Goal: Task Accomplishment & Management: Manage account settings

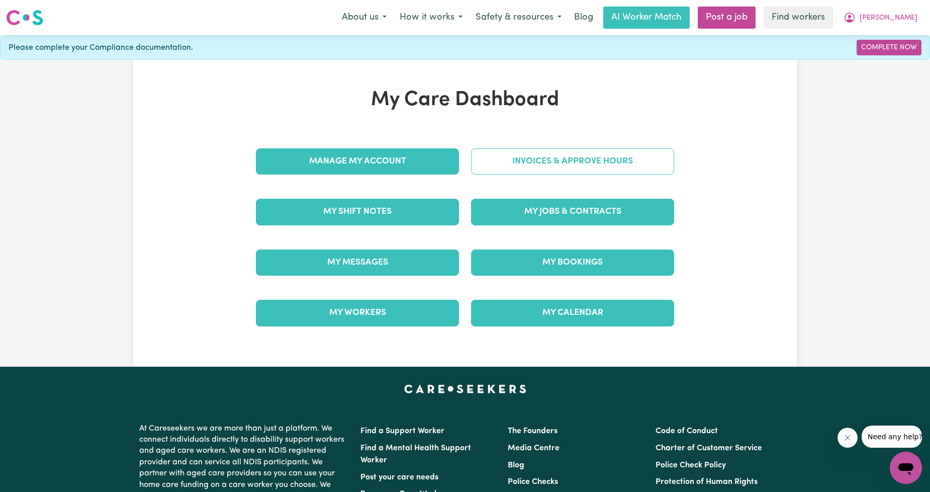
click at [511, 164] on link "Invoices & Approve Hours" at bounding box center [572, 161] width 203 height 26
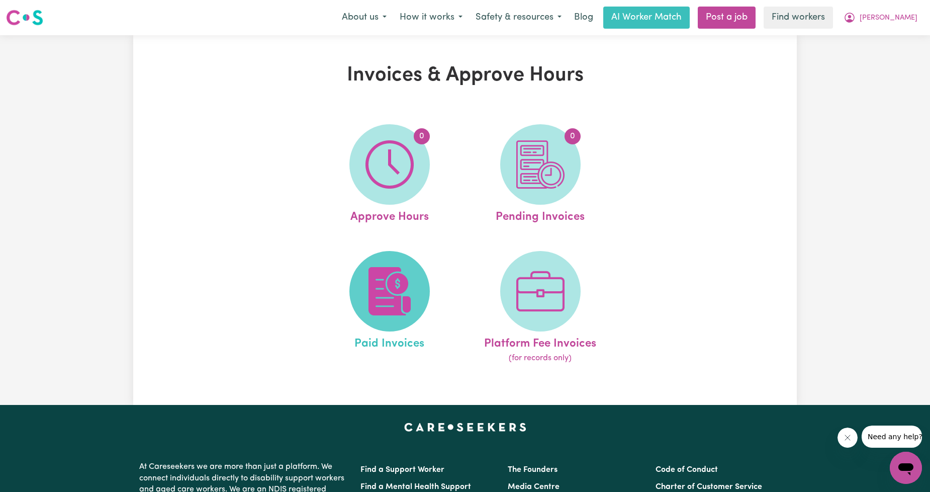
click at [388, 273] on img at bounding box center [389, 291] width 48 height 48
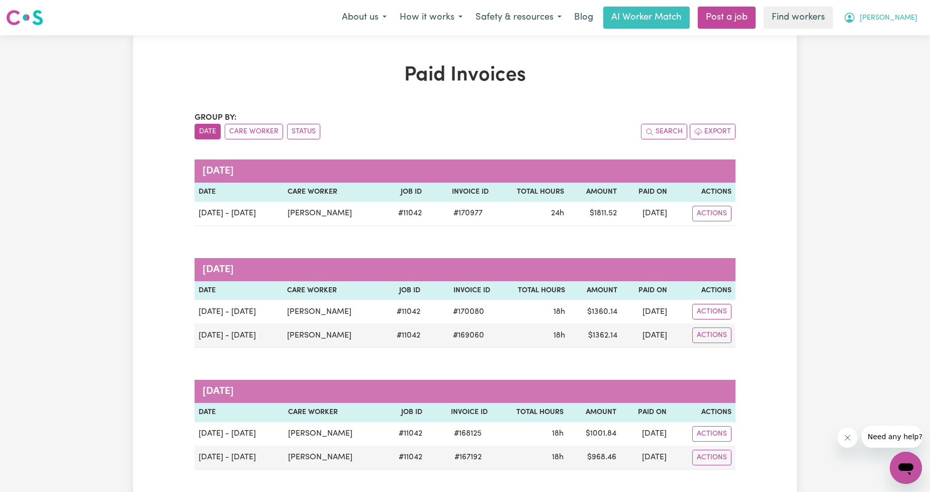
click at [893, 19] on button "[PERSON_NAME]" at bounding box center [880, 17] width 87 height 21
click at [886, 35] on link "My Dashboard" at bounding box center [883, 39] width 79 height 19
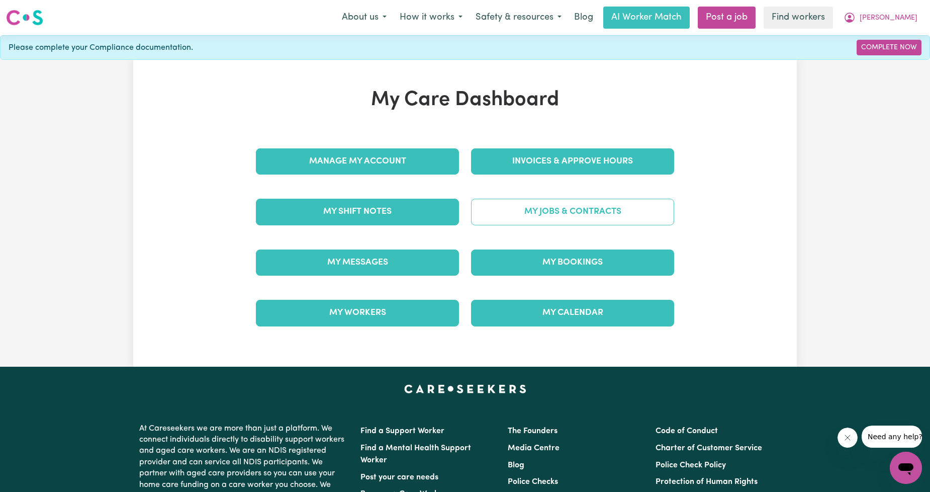
click at [530, 203] on link "My Jobs & Contracts" at bounding box center [572, 212] width 203 height 26
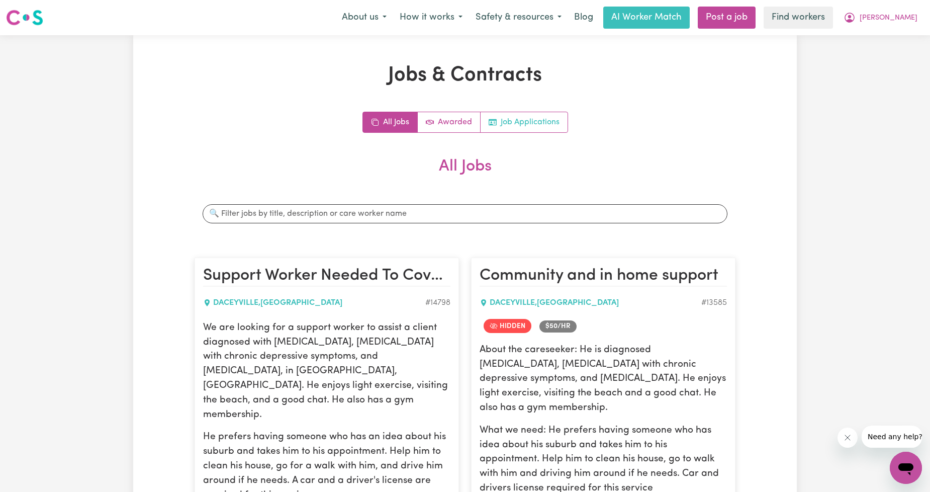
click at [516, 124] on link "Job Applications" at bounding box center [524, 122] width 87 height 20
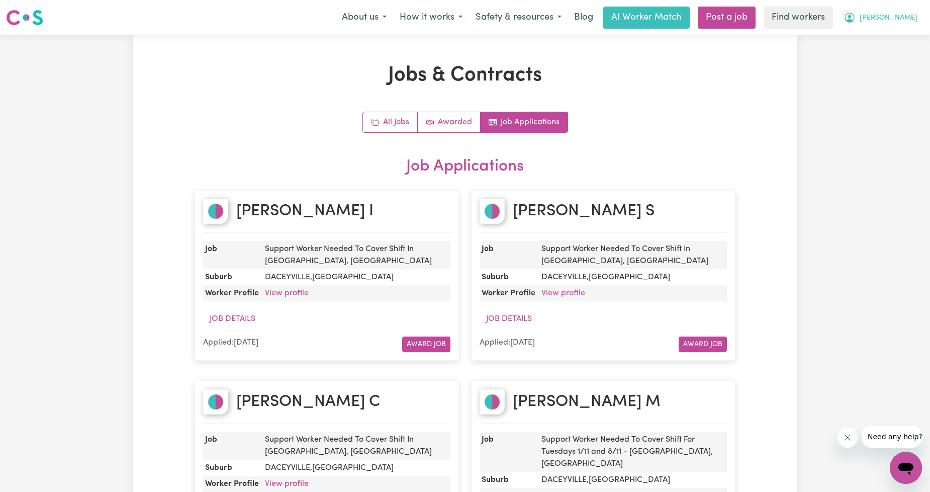
click at [911, 25] on button "[PERSON_NAME]" at bounding box center [880, 17] width 87 height 21
click at [882, 56] on link "Logout" at bounding box center [883, 57] width 79 height 19
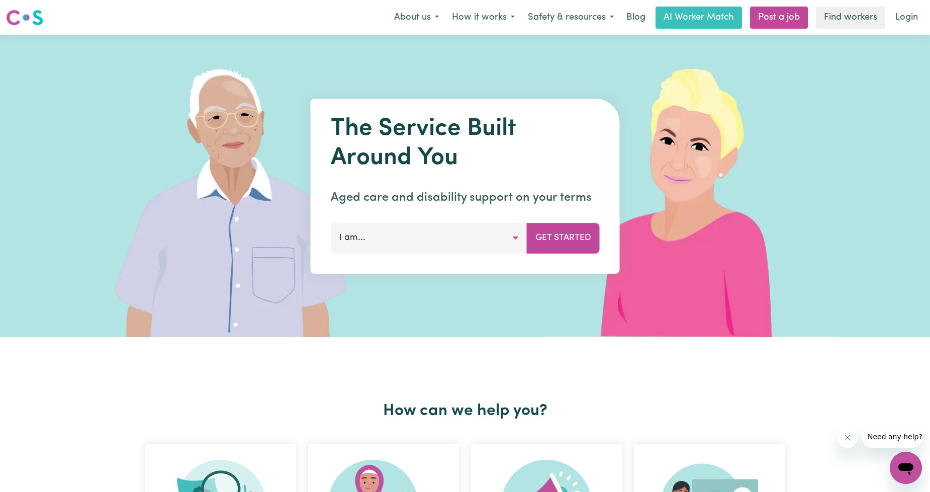
click at [897, 9] on link "Login" at bounding box center [906, 18] width 35 height 22
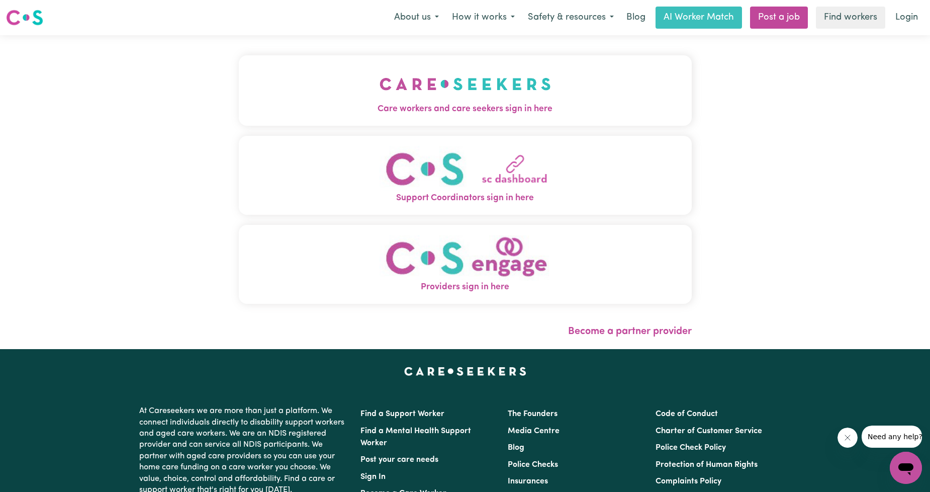
click at [416, 125] on button "Care workers and care seekers sign in here" at bounding box center [465, 90] width 453 height 70
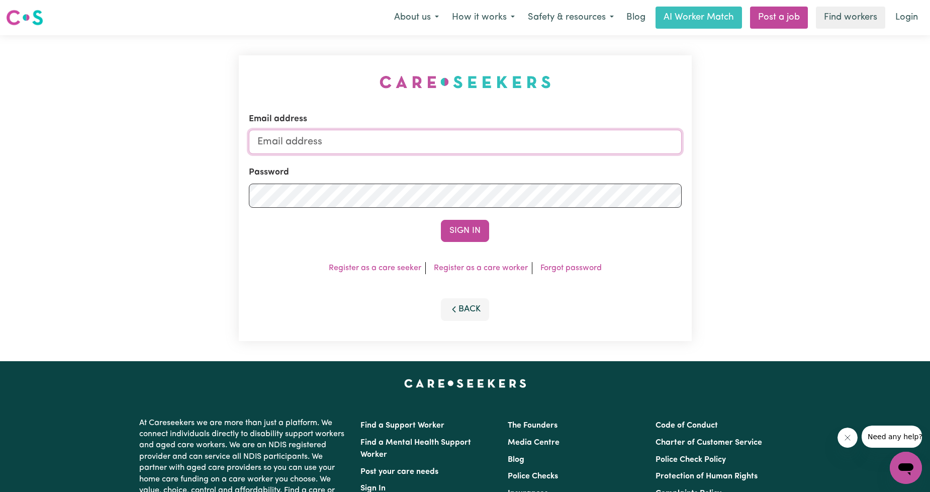
click at [451, 133] on input "Email address" at bounding box center [465, 142] width 433 height 24
drag, startPoint x: 307, startPoint y: 143, endPoint x: 512, endPoint y: 150, distance: 205.2
click at [512, 150] on input "[EMAIL_ADDRESS][PERSON_NAME][DOMAIN_NAME]" at bounding box center [465, 142] width 433 height 24
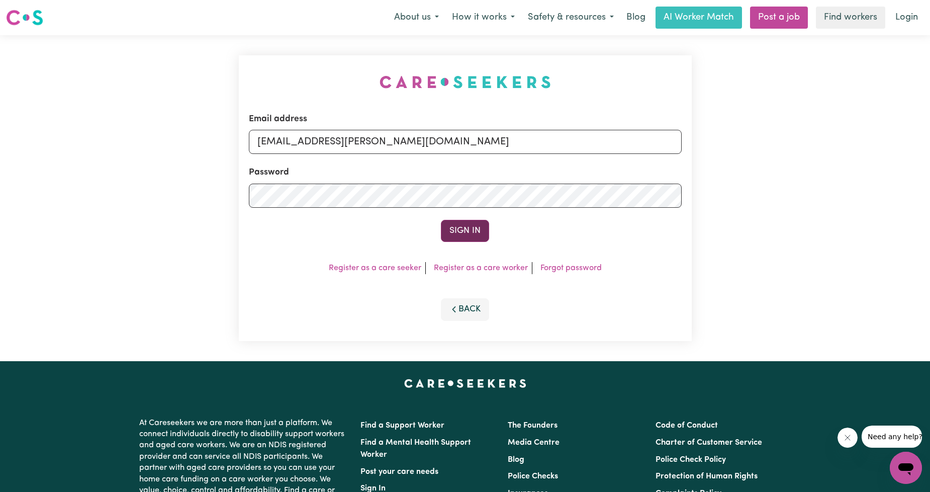
type input "[EMAIL_ADDRESS][PERSON_NAME][DOMAIN_NAME]"
click at [463, 237] on button "Sign In" at bounding box center [465, 231] width 48 height 22
